Goal: Information Seeking & Learning: Learn about a topic

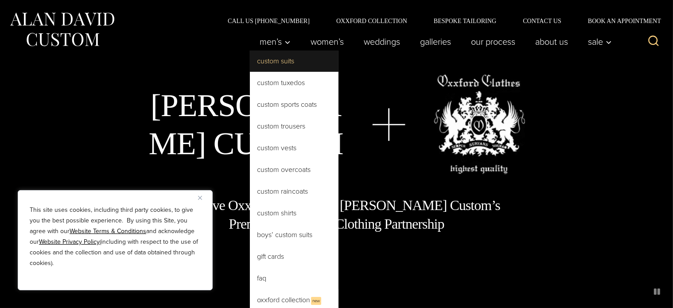
click at [282, 63] on link "Custom Suits" at bounding box center [294, 61] width 89 height 21
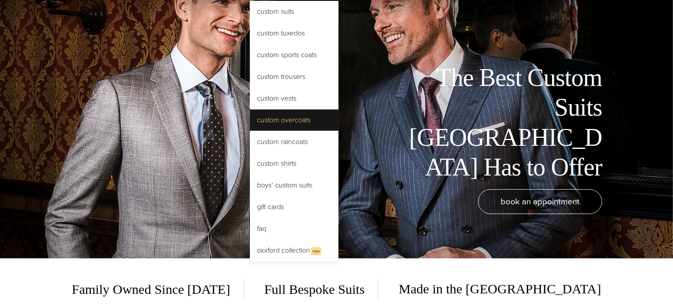
scroll to position [51, 0]
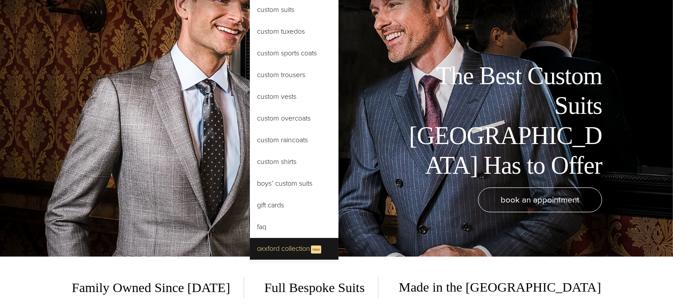
click at [293, 246] on link "Oxxford Collection New" at bounding box center [294, 249] width 89 height 22
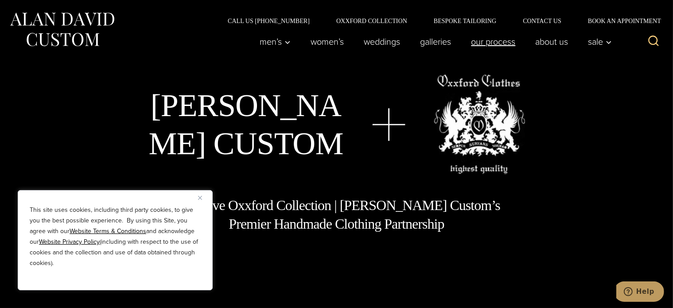
click at [493, 39] on link "Our Process" at bounding box center [493, 42] width 64 height 18
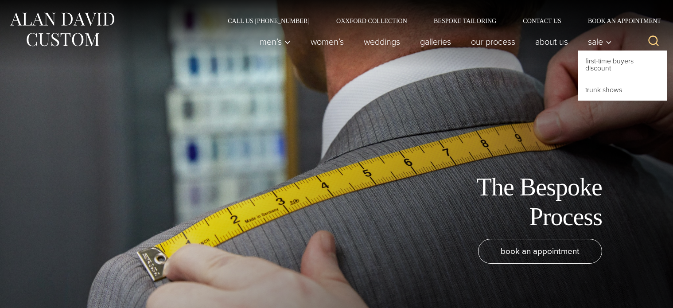
click at [603, 82] on link "Trunk Shows" at bounding box center [623, 89] width 89 height 21
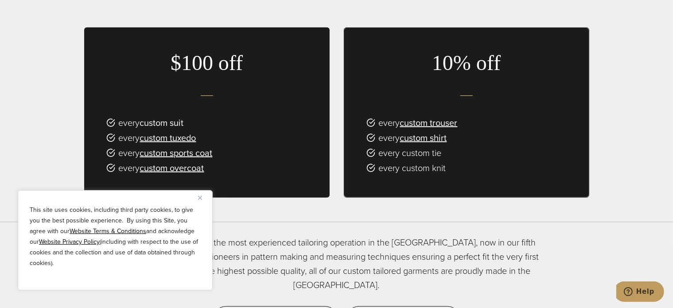
scroll to position [536, 0]
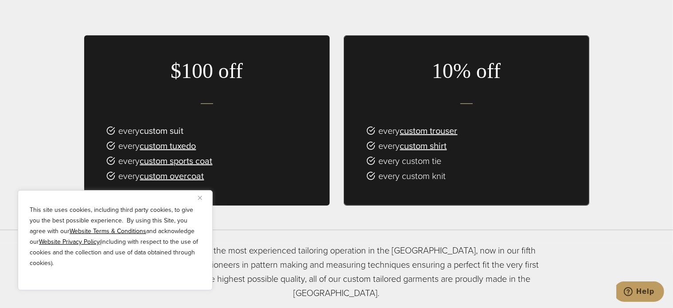
click at [159, 124] on link "custom suit" at bounding box center [162, 130] width 44 height 13
click at [162, 124] on link "custom suit" at bounding box center [162, 130] width 44 height 13
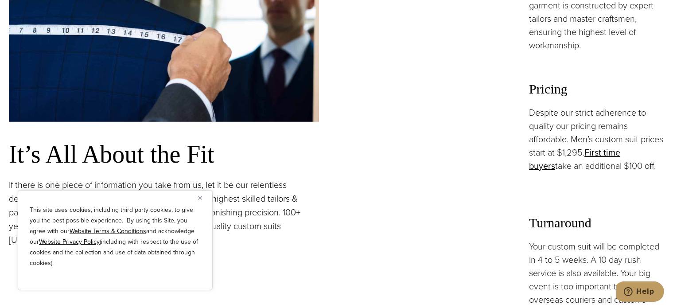
scroll to position [663, 0]
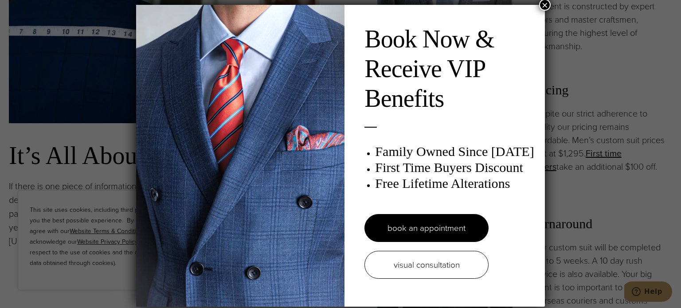
click at [541, 7] on button "×" at bounding box center [545, 5] width 12 height 12
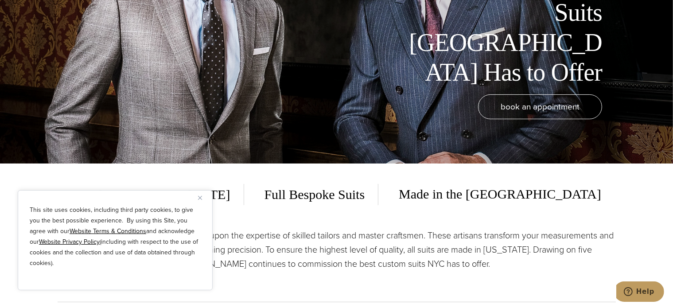
scroll to position [0, 0]
